Goal: Information Seeking & Learning: Learn about a topic

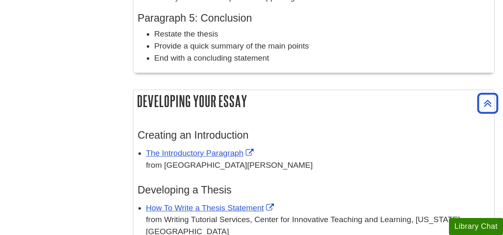
scroll to position [751, 0]
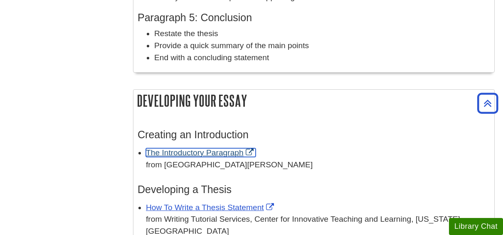
click at [195, 152] on link "The Introductory Paragraph" at bounding box center [201, 152] width 110 height 9
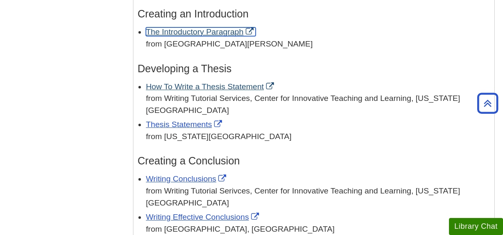
scroll to position [872, 0]
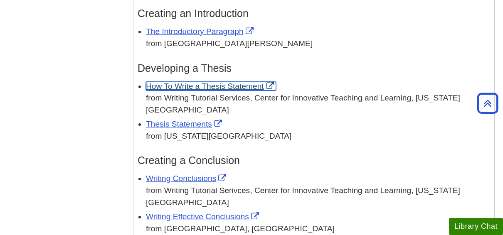
click at [211, 87] on link "How To Write a Thesis Statement" at bounding box center [211, 86] width 130 height 9
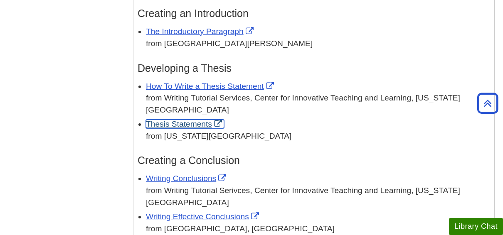
click at [195, 120] on link "Thesis Statements" at bounding box center [185, 124] width 78 height 9
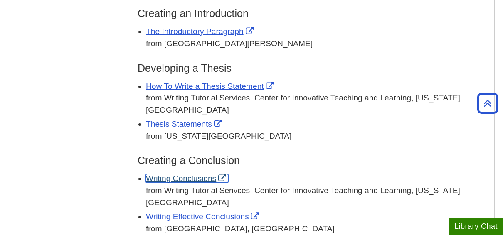
click at [173, 174] on link "Writing Conclusions" at bounding box center [187, 178] width 82 height 9
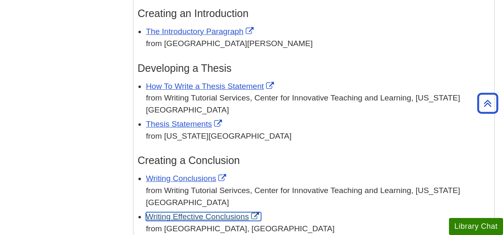
click at [187, 212] on link "Writing Effective Conclusions" at bounding box center [203, 216] width 115 height 9
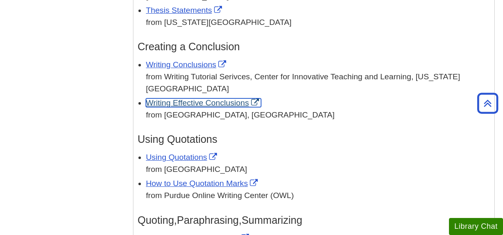
scroll to position [987, 0]
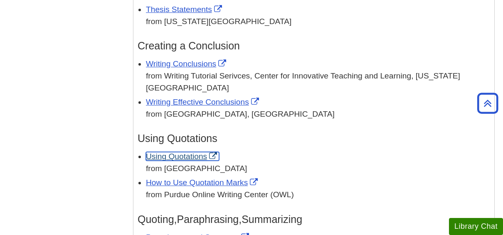
click at [168, 152] on link "Using Quotations" at bounding box center [182, 156] width 73 height 9
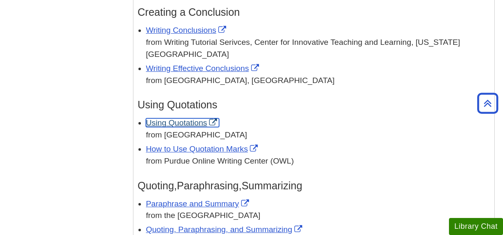
scroll to position [1021, 0]
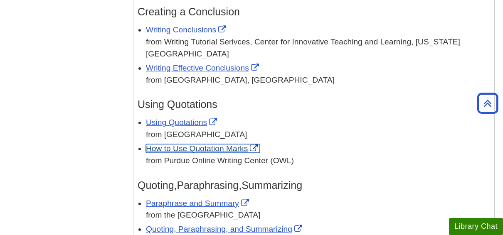
click at [175, 144] on link "How to Use Quotation Marks" at bounding box center [203, 148] width 114 height 9
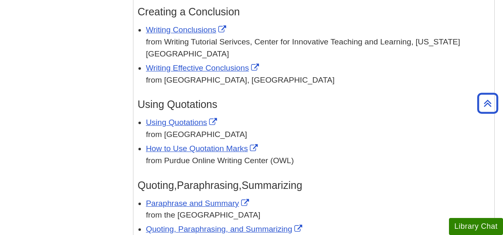
click at [184, 199] on span "Paraphrase and Summary" at bounding box center [198, 203] width 105 height 9
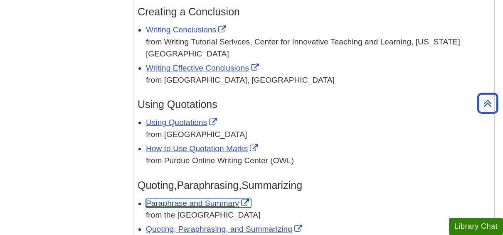
click at [183, 199] on link "Paraphrase and Summary" at bounding box center [198, 203] width 105 height 9
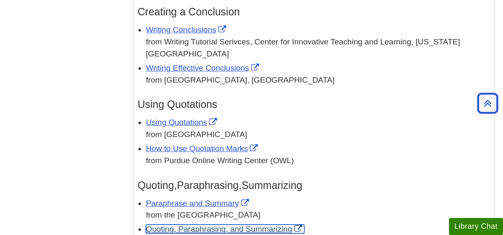
click at [170, 225] on link "Quoting, Paraphrasing, and Summarizing" at bounding box center [225, 229] width 158 height 9
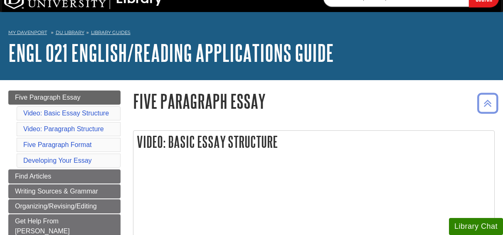
scroll to position [0, 0]
